Goal: Information Seeking & Learning: Learn about a topic

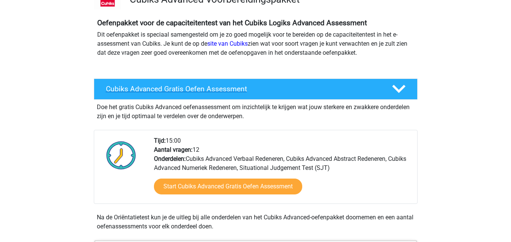
scroll to position [76, 0]
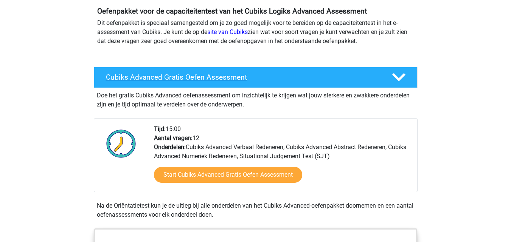
click at [299, 81] on h4 "Cubiks Advanced Gratis Oefen Assessment" at bounding box center [243, 77] width 274 height 9
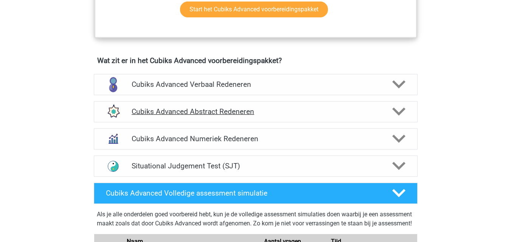
scroll to position [340, 0]
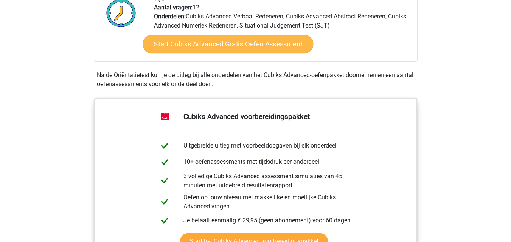
scroll to position [189, 0]
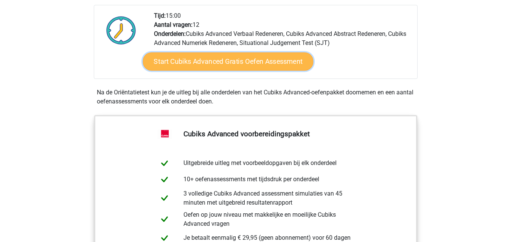
click at [240, 62] on link "Start Cubiks Advanced Gratis Oefen Assessment" at bounding box center [228, 62] width 171 height 18
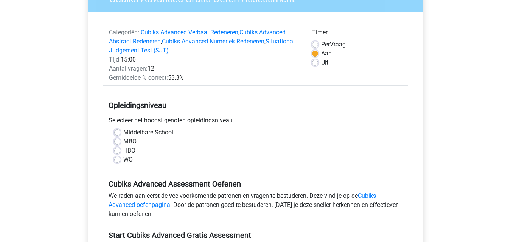
scroll to position [113, 0]
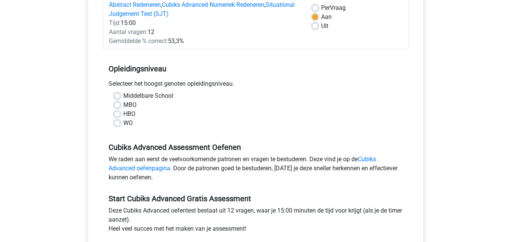
click at [123, 113] on label "HBO" at bounding box center [129, 114] width 12 height 9
click at [118, 113] on input "HBO" at bounding box center [117, 114] width 6 height 8
radio input "true"
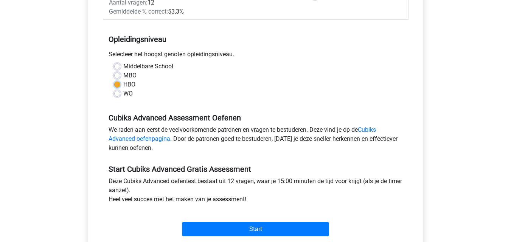
scroll to position [189, 0]
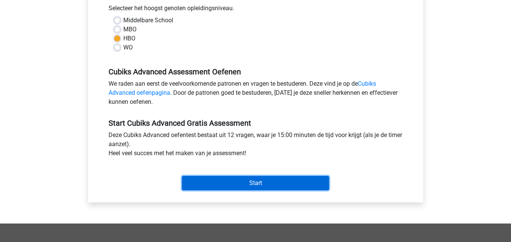
click at [279, 184] on input "Start" at bounding box center [255, 183] width 147 height 14
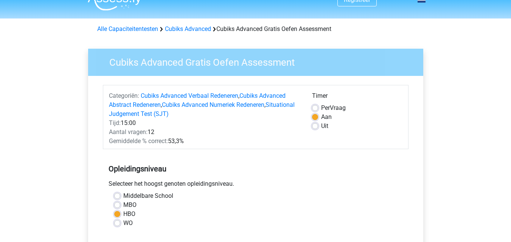
scroll to position [0, 0]
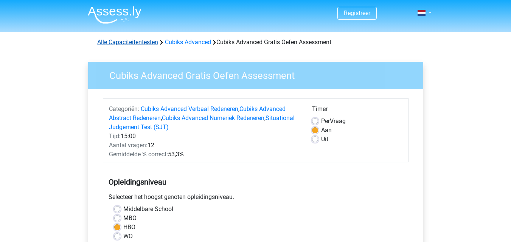
click at [129, 42] on link "Alle Capaciteitentesten" at bounding box center [127, 42] width 61 height 7
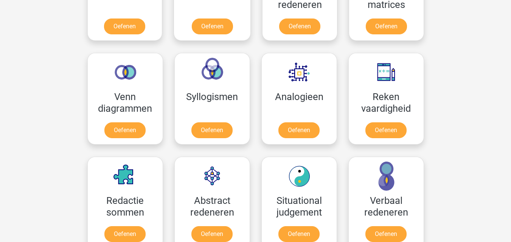
scroll to position [378, 0]
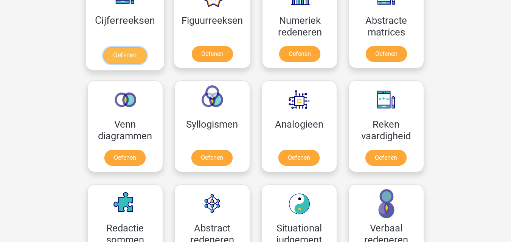
click at [119, 58] on link "Oefenen" at bounding box center [124, 55] width 43 height 17
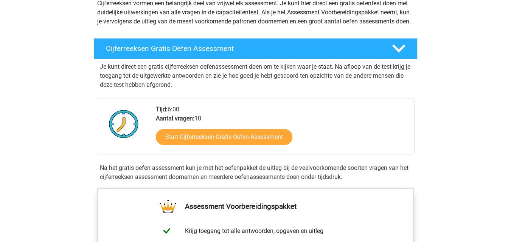
scroll to position [113, 0]
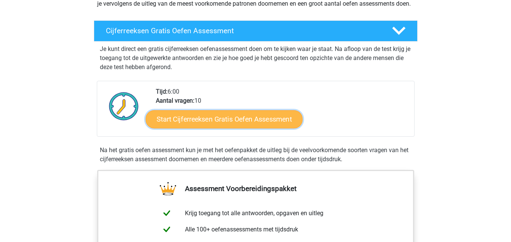
click at [243, 124] on link "Start Cijferreeksen Gratis Oefen Assessment" at bounding box center [224, 119] width 157 height 18
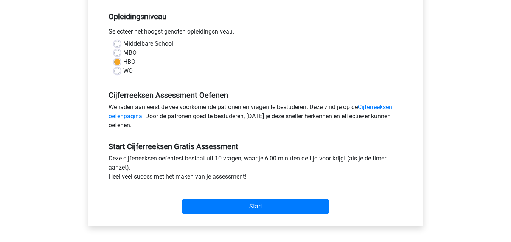
scroll to position [151, 0]
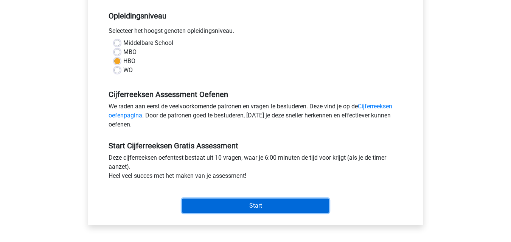
click at [257, 201] on input "Start" at bounding box center [255, 206] width 147 height 14
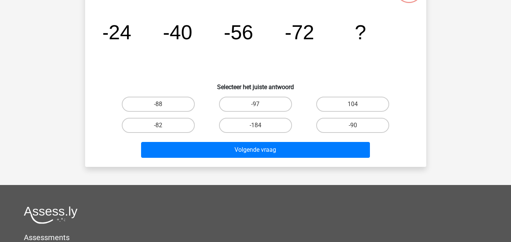
scroll to position [38, 0]
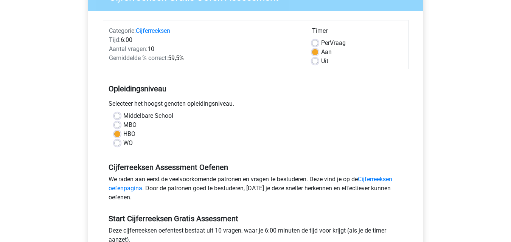
scroll to position [76, 0]
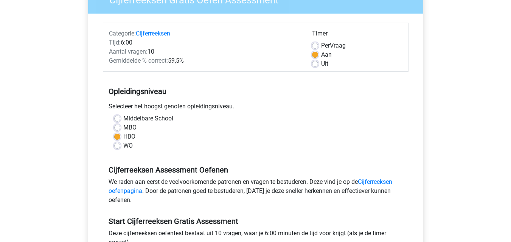
click at [126, 125] on label "MBO" at bounding box center [129, 127] width 13 height 9
click at [120, 125] on input "MBO" at bounding box center [117, 127] width 6 height 8
radio input "true"
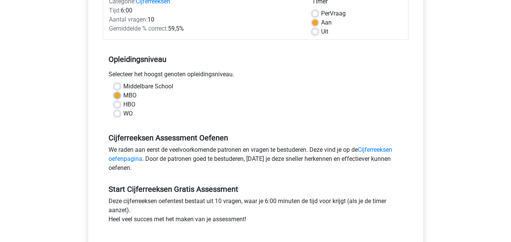
scroll to position [151, 0]
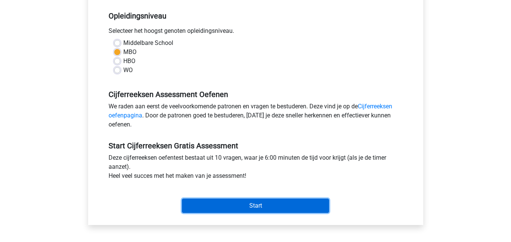
click at [245, 202] on input "Start" at bounding box center [255, 206] width 147 height 14
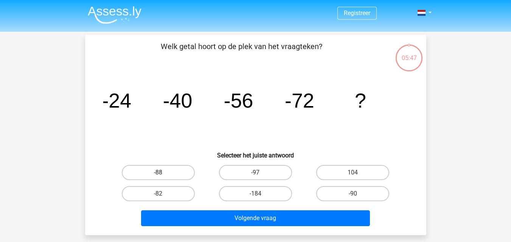
click at [157, 171] on label "-88" at bounding box center [158, 172] width 73 height 15
click at [158, 173] on input "-88" at bounding box center [160, 175] width 5 height 5
radio input "true"
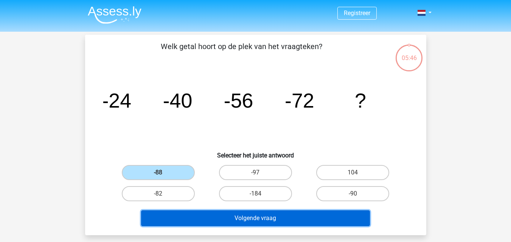
click at [285, 216] on button "Volgende vraag" at bounding box center [255, 219] width 229 height 16
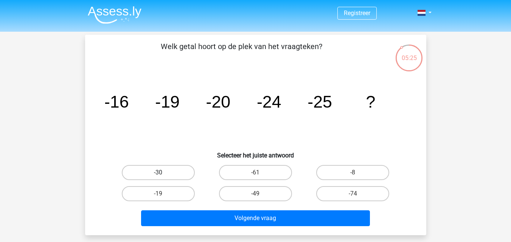
click at [168, 166] on label "-30" at bounding box center [158, 172] width 73 height 15
click at [163, 173] on input "-30" at bounding box center [160, 175] width 5 height 5
radio input "true"
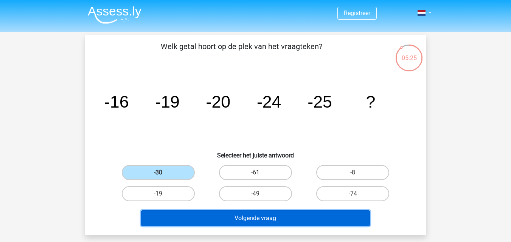
click at [261, 222] on button "Volgende vraag" at bounding box center [255, 219] width 229 height 16
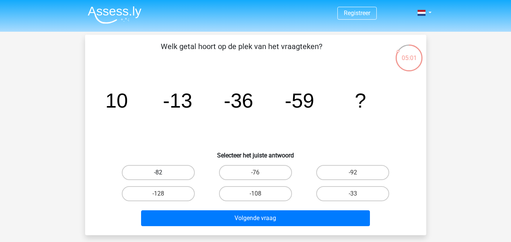
click at [152, 177] on label "-82" at bounding box center [158, 172] width 73 height 15
click at [158, 177] on input "-82" at bounding box center [160, 175] width 5 height 5
radio input "true"
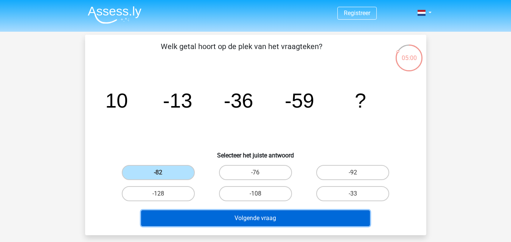
click at [264, 217] on button "Volgende vraag" at bounding box center [255, 219] width 229 height 16
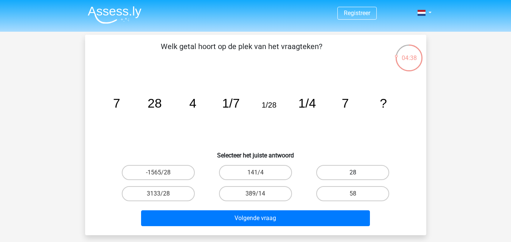
click at [363, 169] on label "28" at bounding box center [352, 172] width 73 height 15
click at [358, 173] on input "28" at bounding box center [355, 175] width 5 height 5
radio input "true"
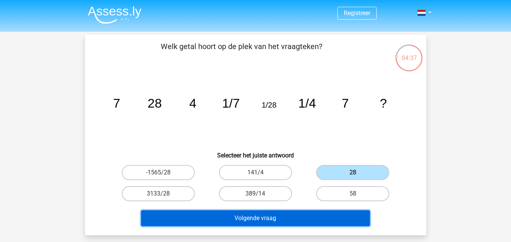
click at [276, 214] on button "Volgende vraag" at bounding box center [255, 219] width 229 height 16
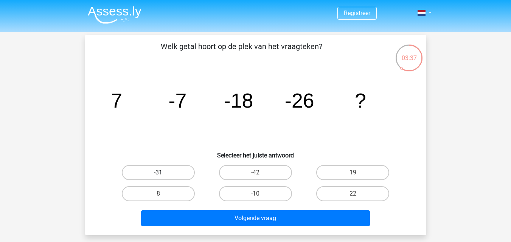
click at [165, 171] on label "-31" at bounding box center [158, 172] width 73 height 15
click at [163, 173] on input "-31" at bounding box center [160, 175] width 5 height 5
radio input "true"
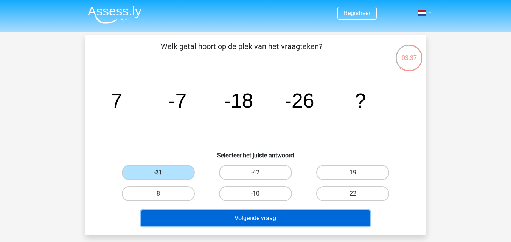
click at [283, 216] on button "Volgende vraag" at bounding box center [255, 219] width 229 height 16
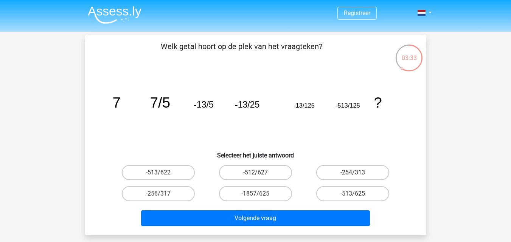
click at [350, 172] on label "-254/313" at bounding box center [352, 172] width 73 height 15
click at [353, 173] on input "-254/313" at bounding box center [355, 175] width 5 height 5
radio input "true"
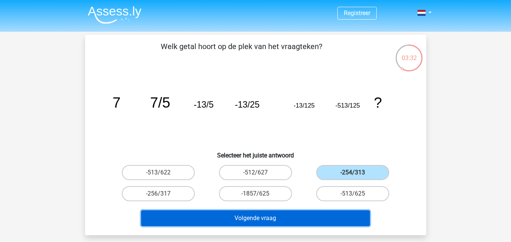
click at [256, 215] on button "Volgende vraag" at bounding box center [255, 219] width 229 height 16
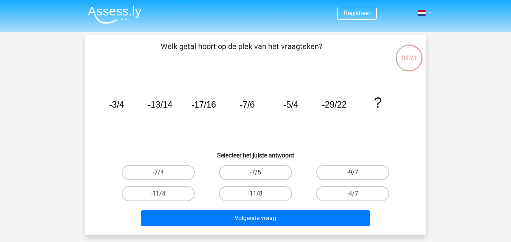
click at [253, 195] on label "-11/8" at bounding box center [255, 193] width 73 height 15
click at [255, 195] on input "-11/8" at bounding box center [257, 196] width 5 height 5
radio input "true"
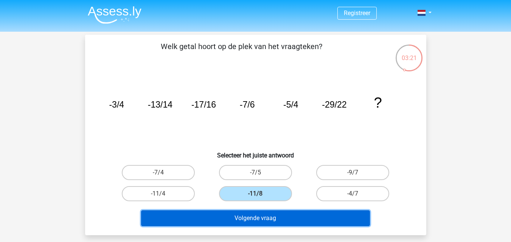
click at [271, 214] on button "Volgende vraag" at bounding box center [255, 219] width 229 height 16
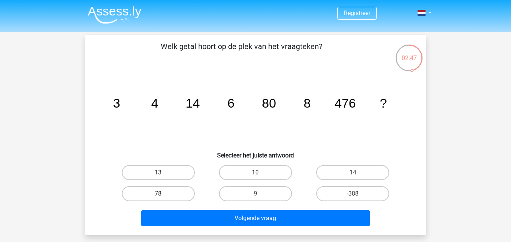
click at [160, 199] on label "78" at bounding box center [158, 193] width 73 height 15
click at [160, 199] on input "78" at bounding box center [160, 196] width 5 height 5
radio input "true"
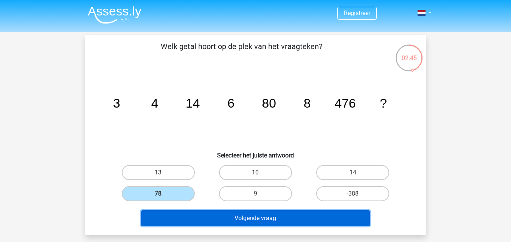
click at [263, 217] on button "Volgende vraag" at bounding box center [255, 219] width 229 height 16
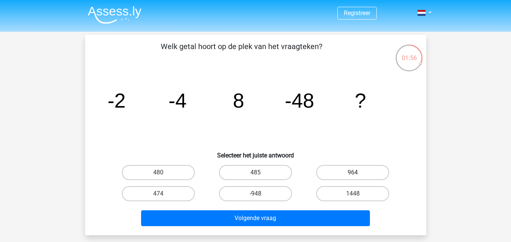
click at [331, 170] on label "964" at bounding box center [352, 172] width 73 height 15
click at [353, 173] on input "964" at bounding box center [355, 175] width 5 height 5
radio input "true"
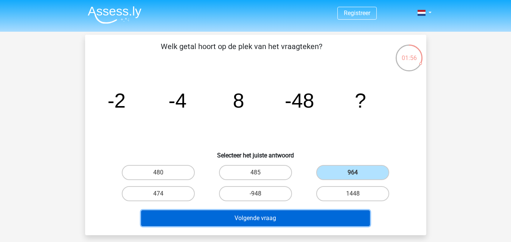
click at [276, 226] on button "Volgende vraag" at bounding box center [255, 219] width 229 height 16
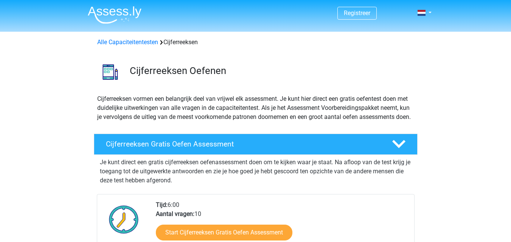
scroll to position [113, 0]
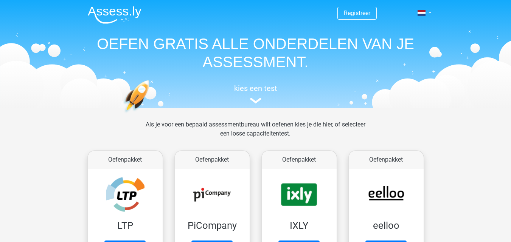
scroll to position [378, 0]
